Goal: Check status

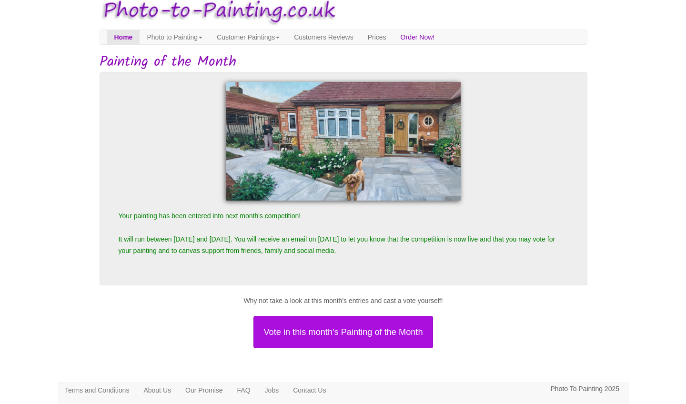
scroll to position [1, 0]
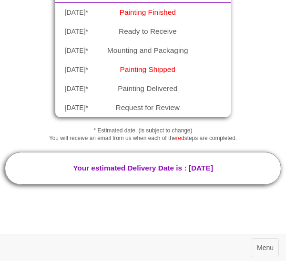
scroll to position [271, 0]
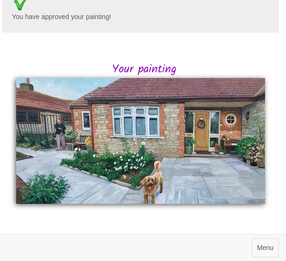
scroll to position [97, 2]
